Goal: Task Accomplishment & Management: Use online tool/utility

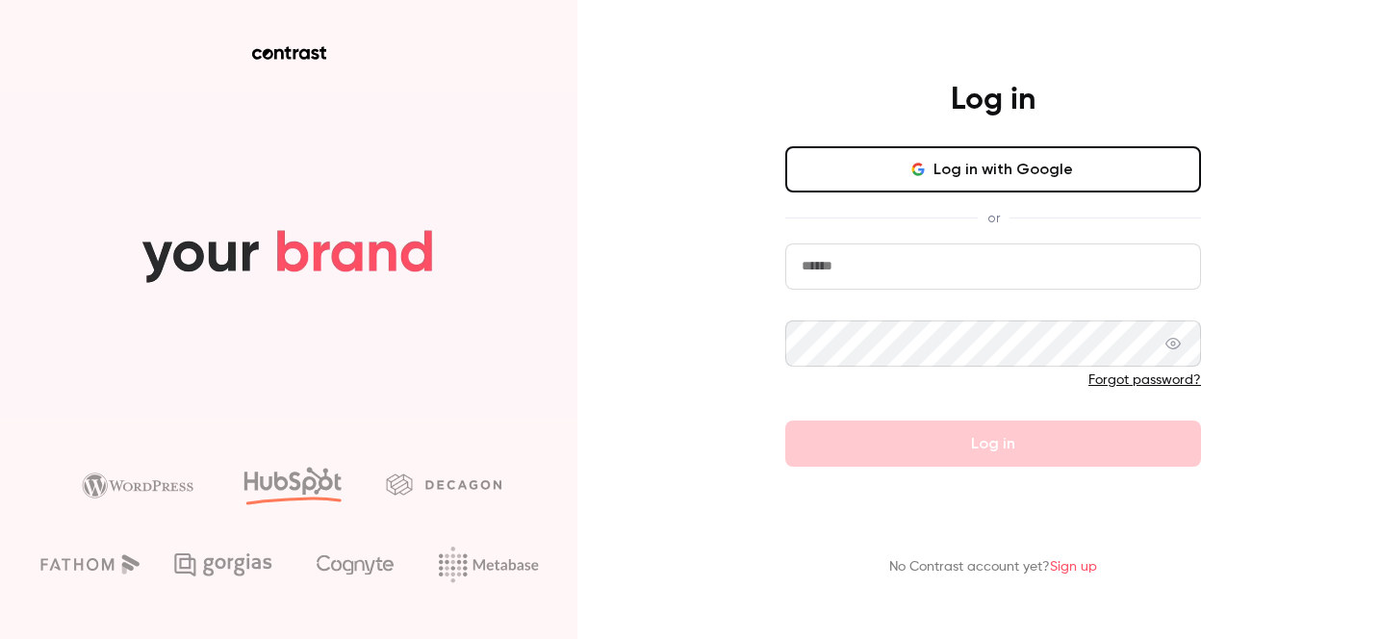
click at [928, 176] on button "Log in with Google" at bounding box center [993, 169] width 416 height 46
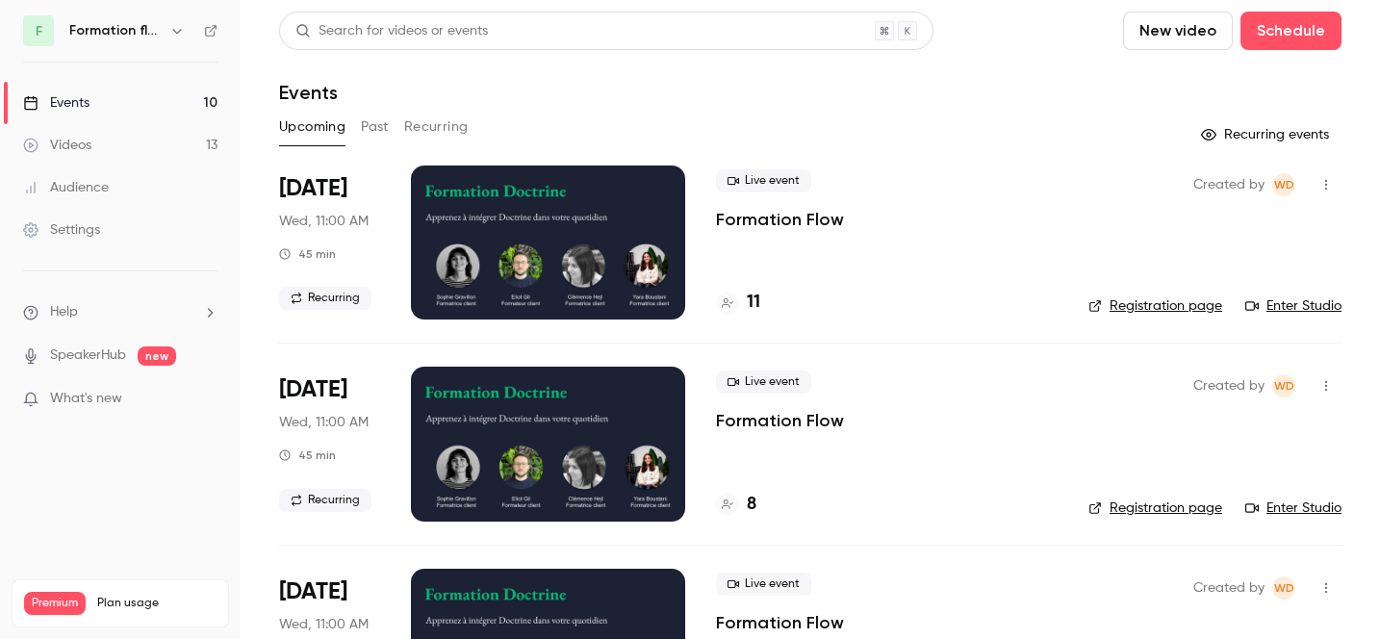
click at [1004, 36] on div "Search for videos or events New video Schedule" at bounding box center [810, 31] width 1062 height 38
click at [86, 105] on div "Events" at bounding box center [56, 102] width 66 height 19
click at [170, 24] on icon "button" at bounding box center [176, 30] width 15 height 15
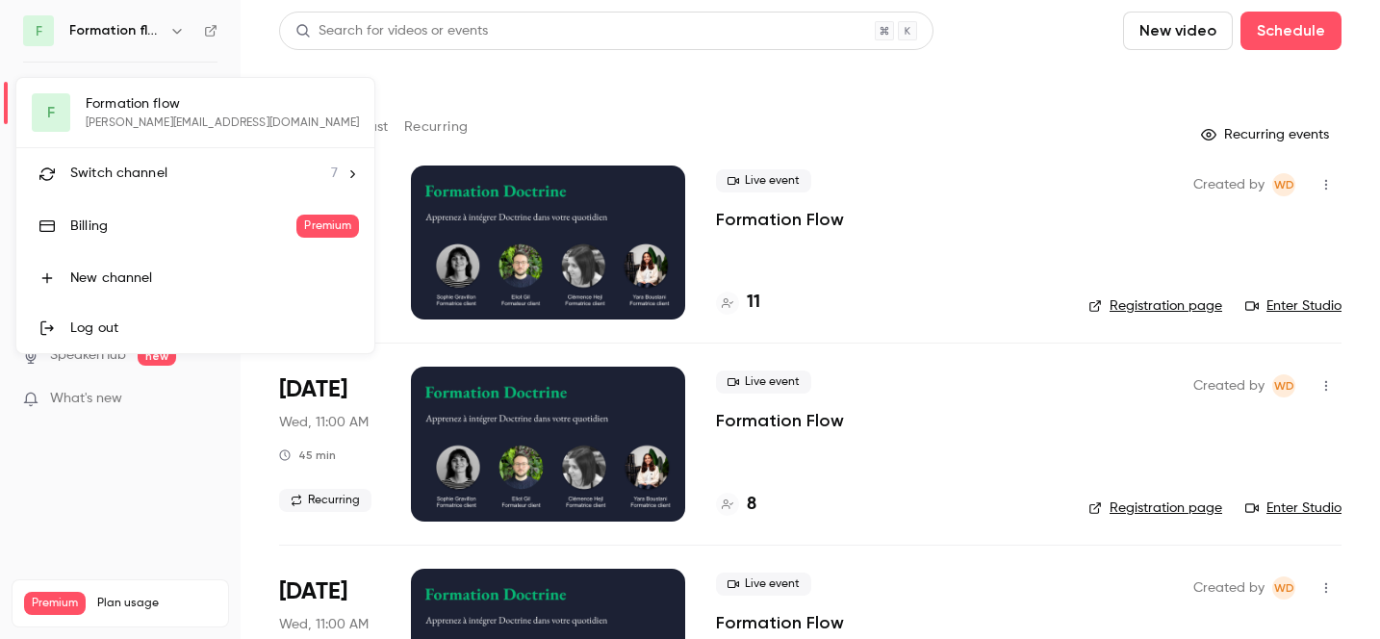
click at [269, 169] on li "Switch channel 7" at bounding box center [195, 173] width 358 height 51
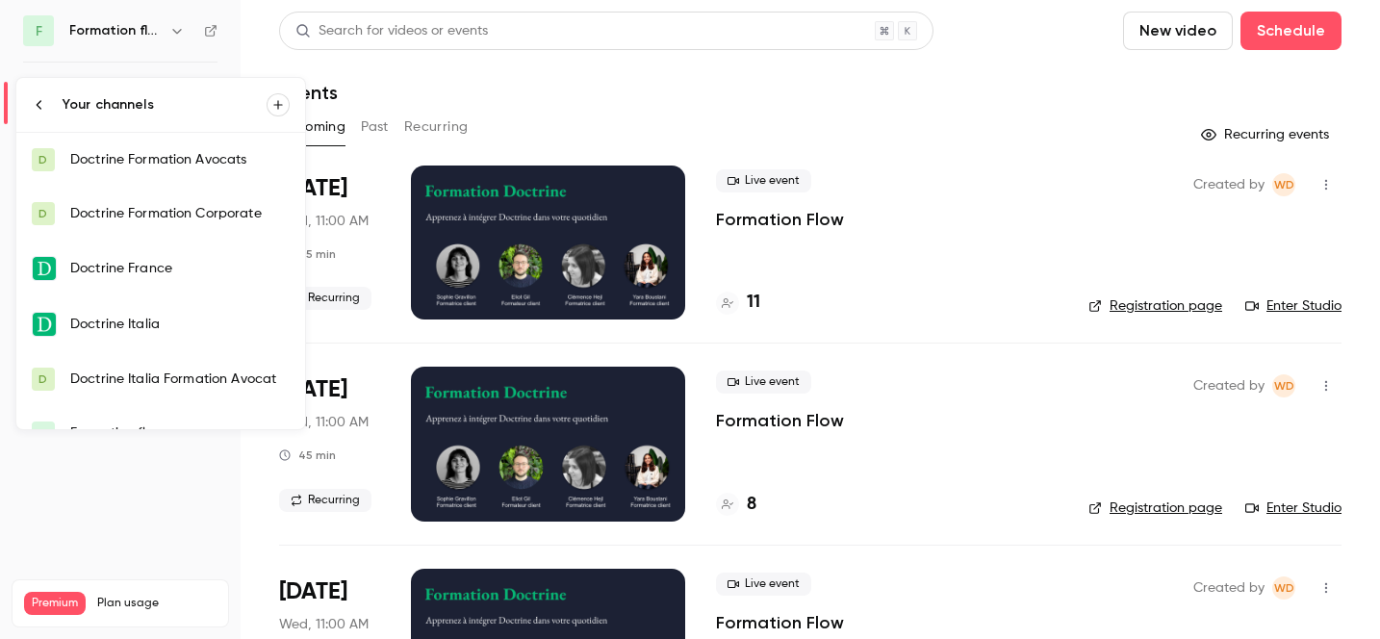
click at [203, 250] on link "Doctrine France" at bounding box center [160, 269] width 289 height 56
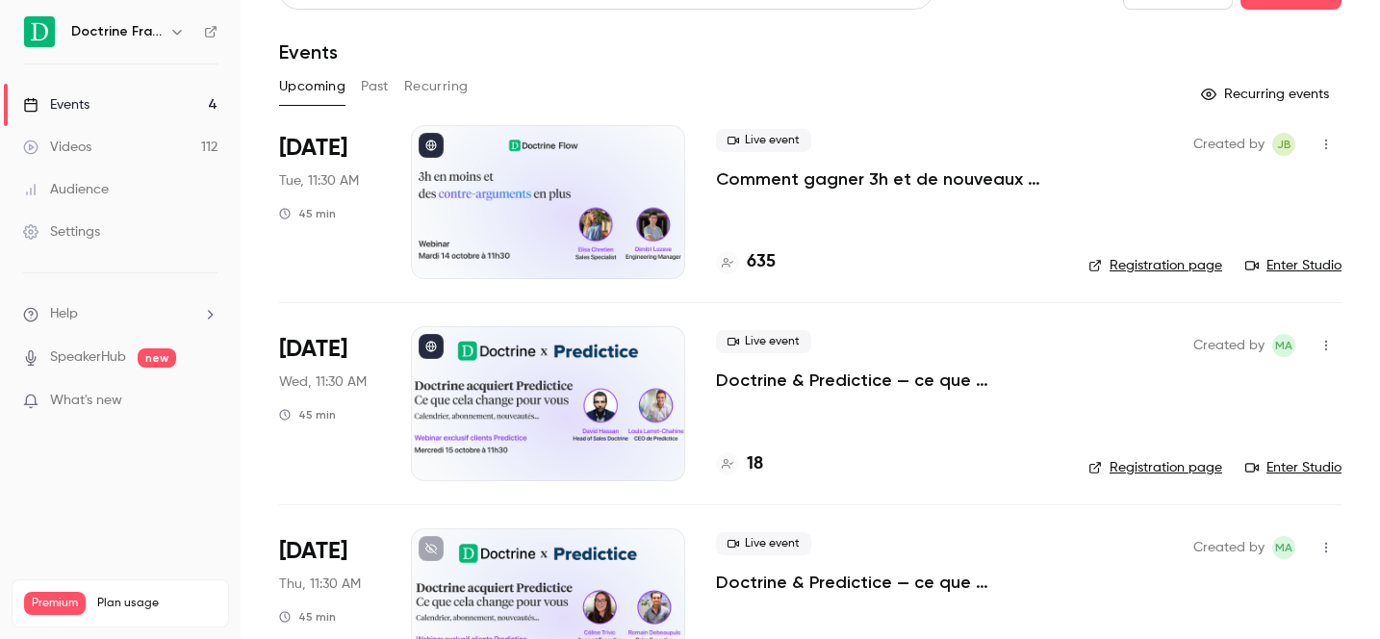
scroll to position [44, 0]
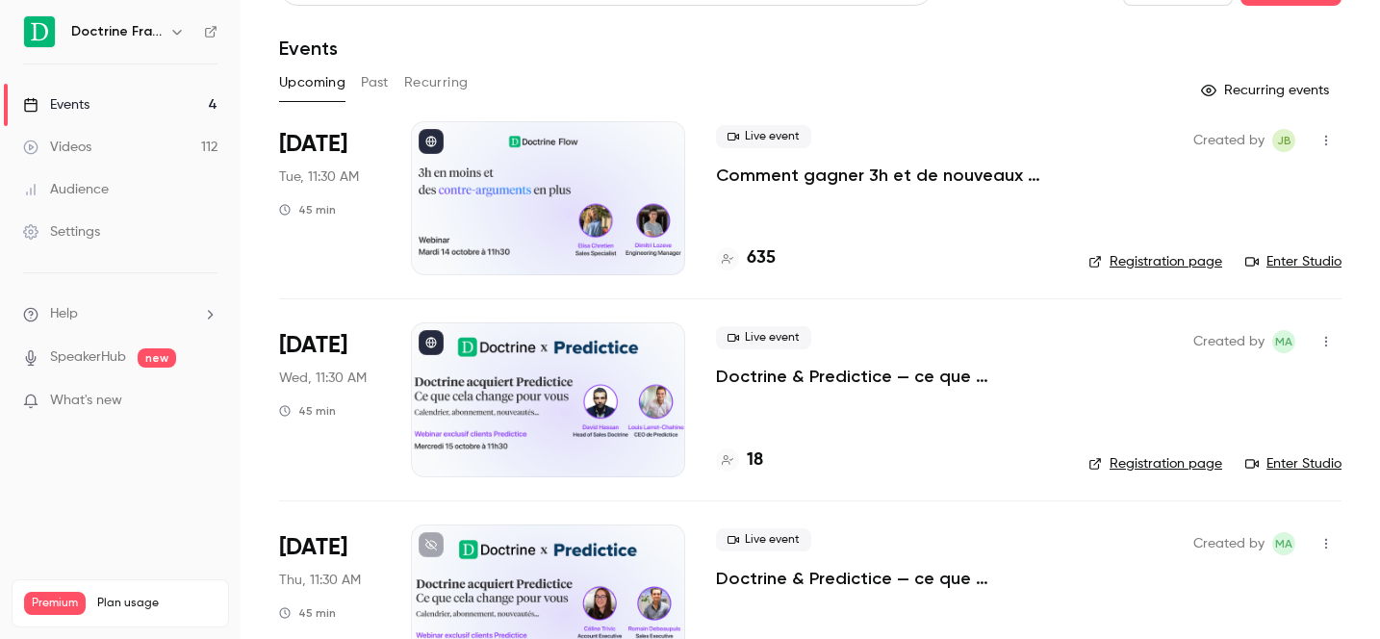
click at [618, 175] on div at bounding box center [548, 198] width 274 height 154
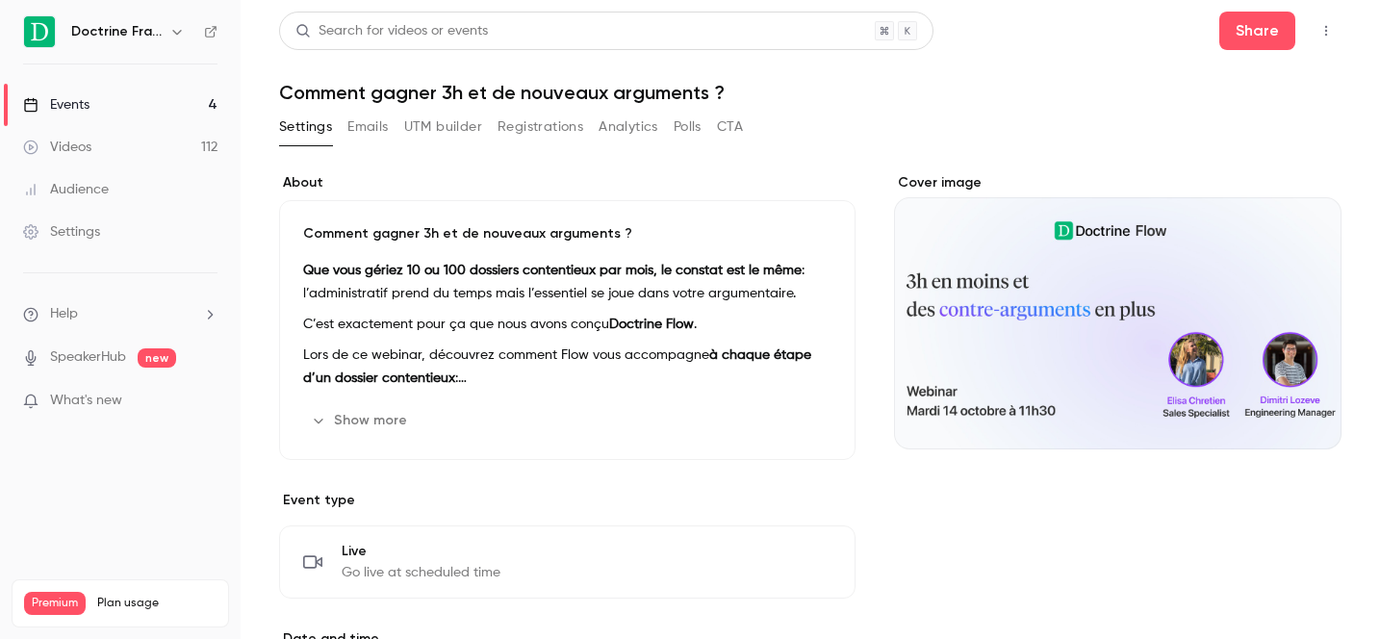
click at [1249, 20] on button "Share" at bounding box center [1257, 31] width 76 height 38
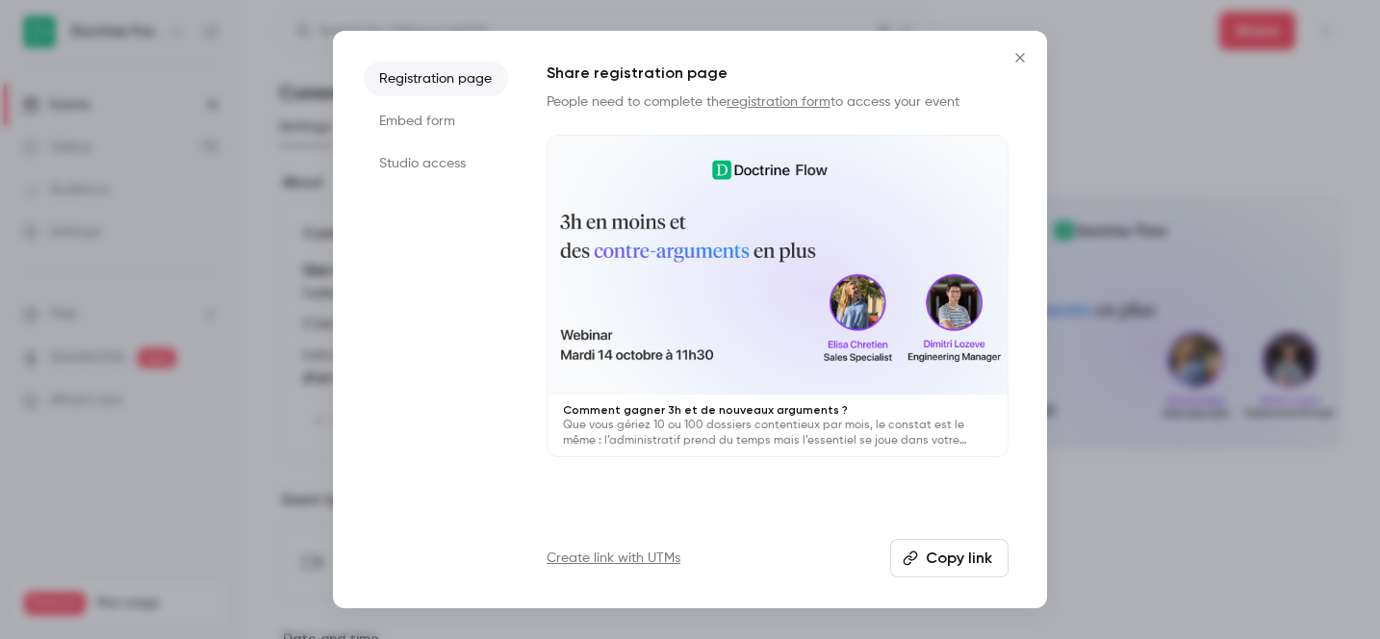
click at [1021, 51] on icon "Close" at bounding box center [1019, 57] width 23 height 15
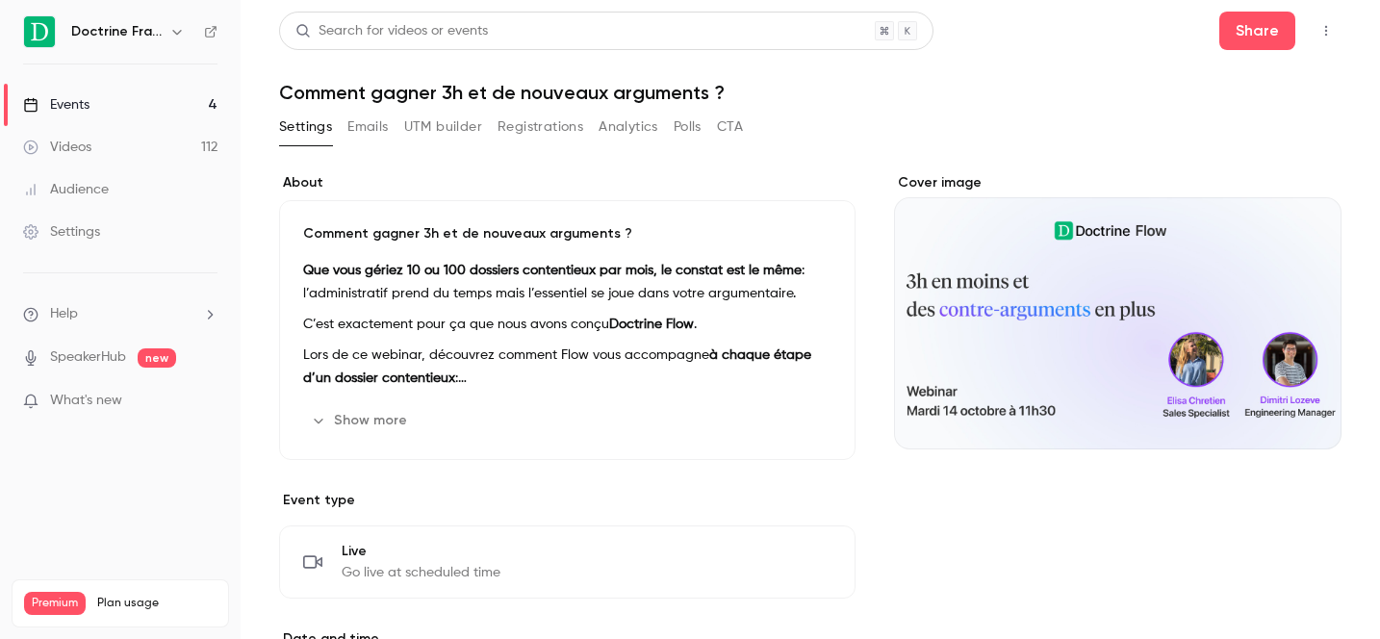
click at [1330, 33] on icon "button" at bounding box center [1325, 30] width 15 height 13
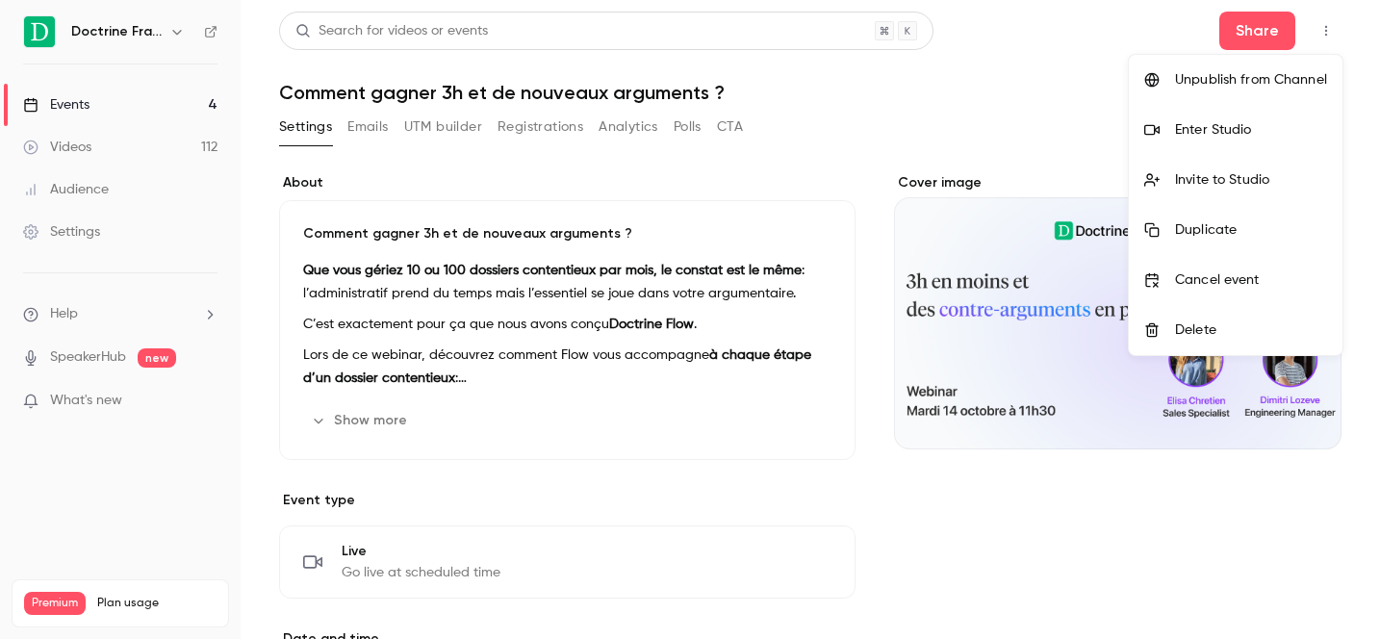
click at [1233, 131] on div "Enter Studio" at bounding box center [1251, 129] width 152 height 19
